Goal: Transaction & Acquisition: Purchase product/service

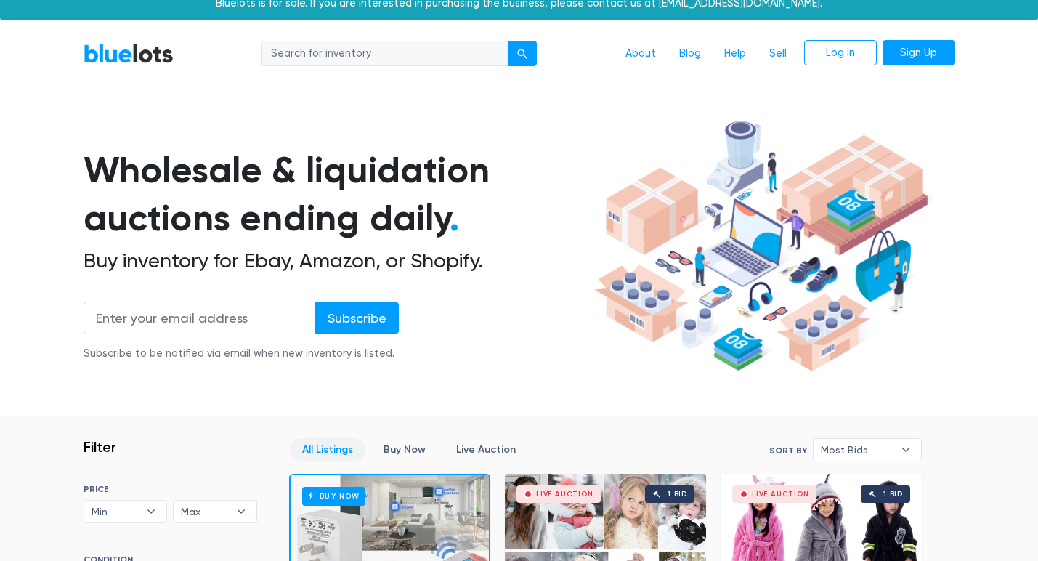
scroll to position [15, 0]
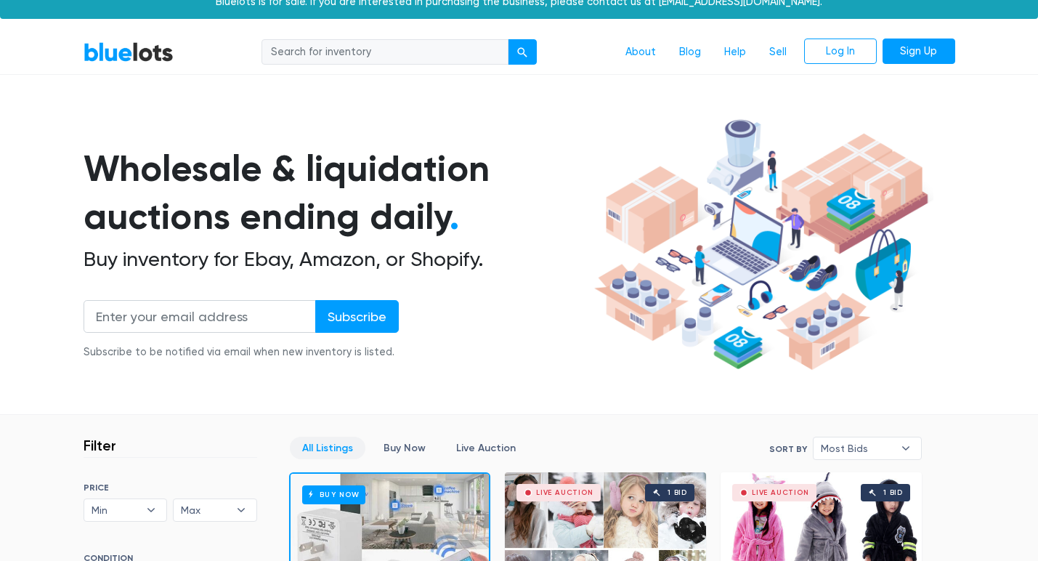
click at [360, 49] on input "search" at bounding box center [384, 52] width 247 height 26
type input "vinyl records"
click at [520, 60] on button "submit" at bounding box center [522, 52] width 29 height 26
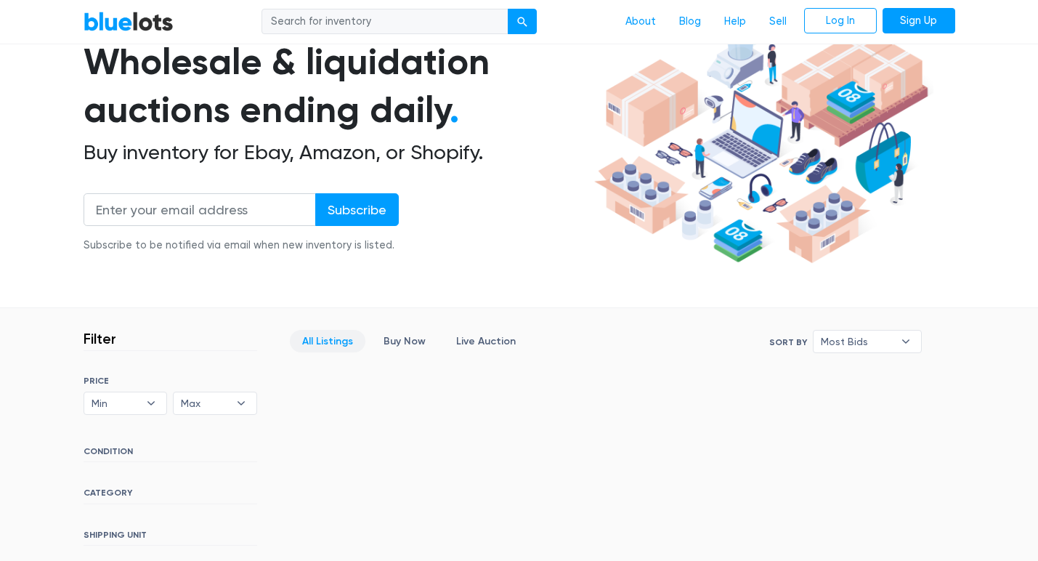
scroll to position [33, 0]
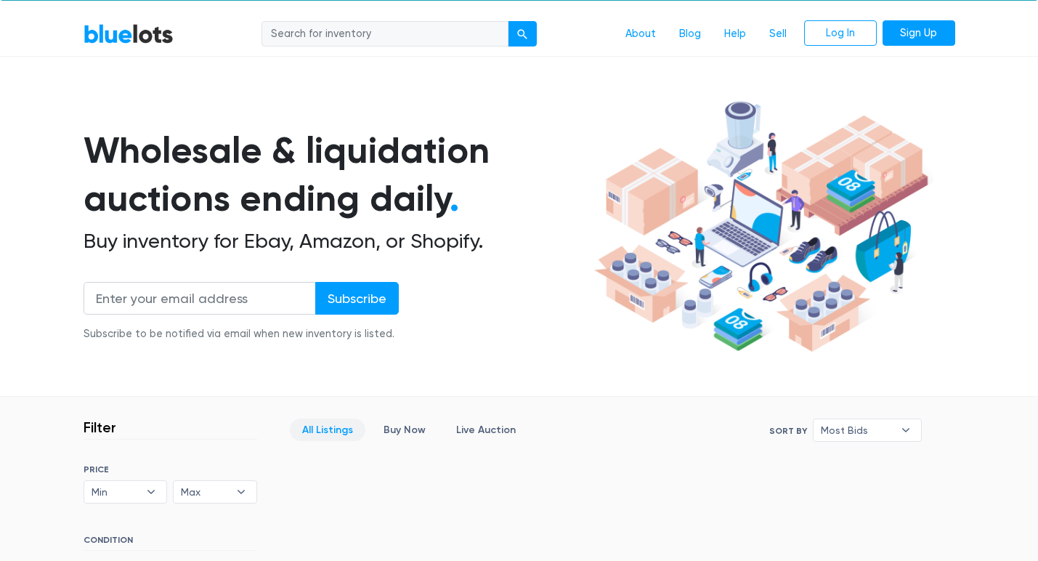
click at [394, 36] on input "search" at bounding box center [384, 34] width 247 height 26
type input "vinyl records"
click at [522, 33] on button "submit" at bounding box center [522, 34] width 29 height 26
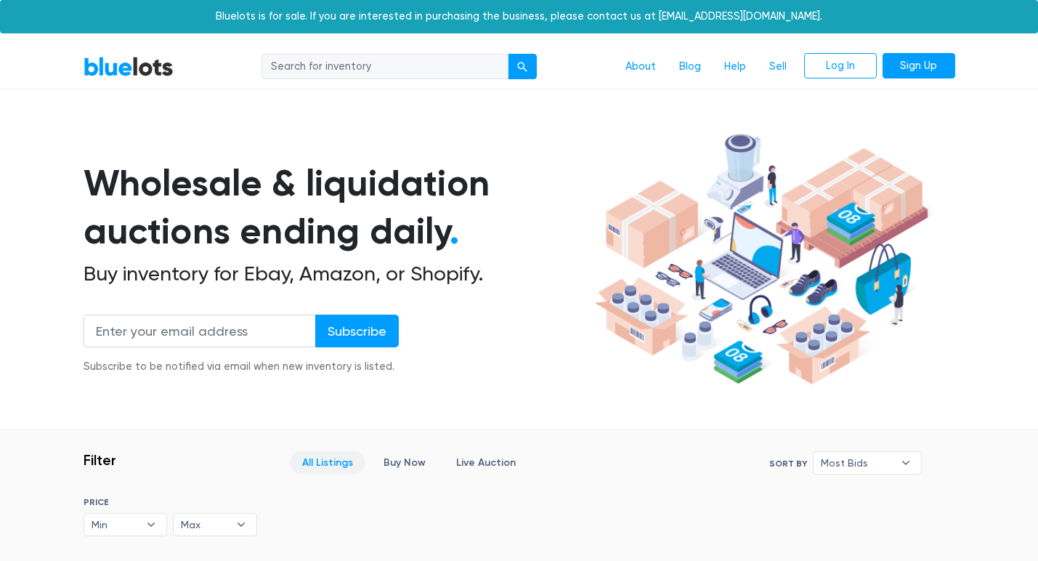
drag, startPoint x: 312, startPoint y: 68, endPoint x: 299, endPoint y: 62, distance: 13.6
click at [299, 62] on input "search" at bounding box center [384, 67] width 247 height 26
type input "r"
type input "lp records"
click at [522, 65] on button "submit" at bounding box center [522, 67] width 29 height 26
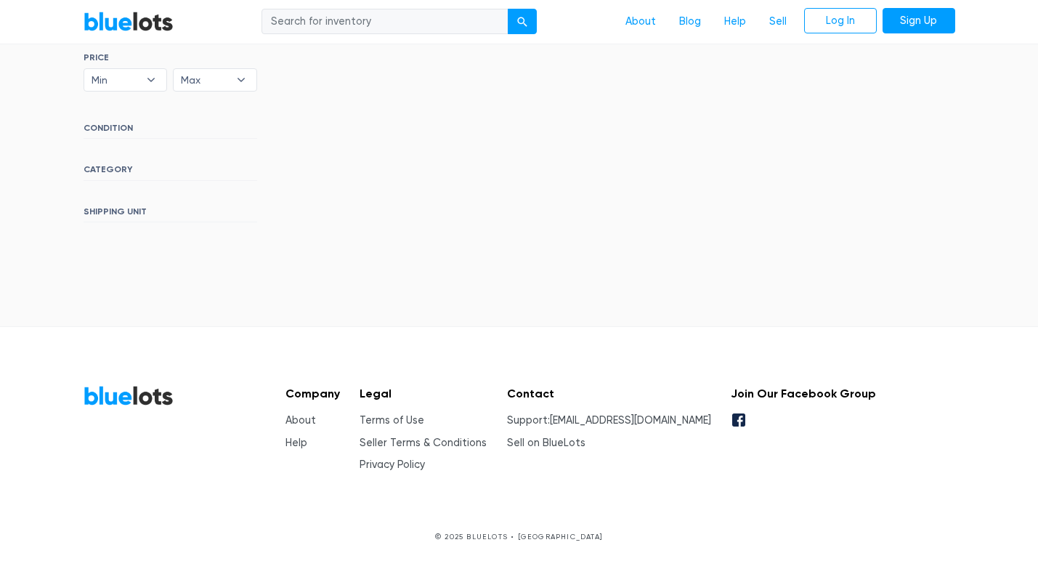
scroll to position [444, 0]
